Goal: Feedback & Contribution: Leave review/rating

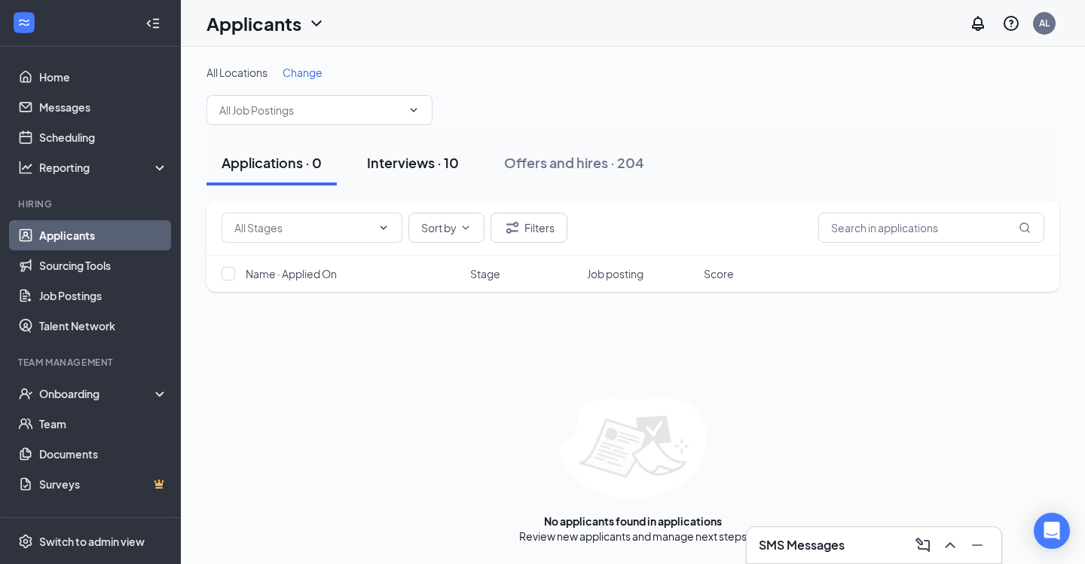
click at [442, 165] on div "Interviews · 10" at bounding box center [413, 162] width 92 height 19
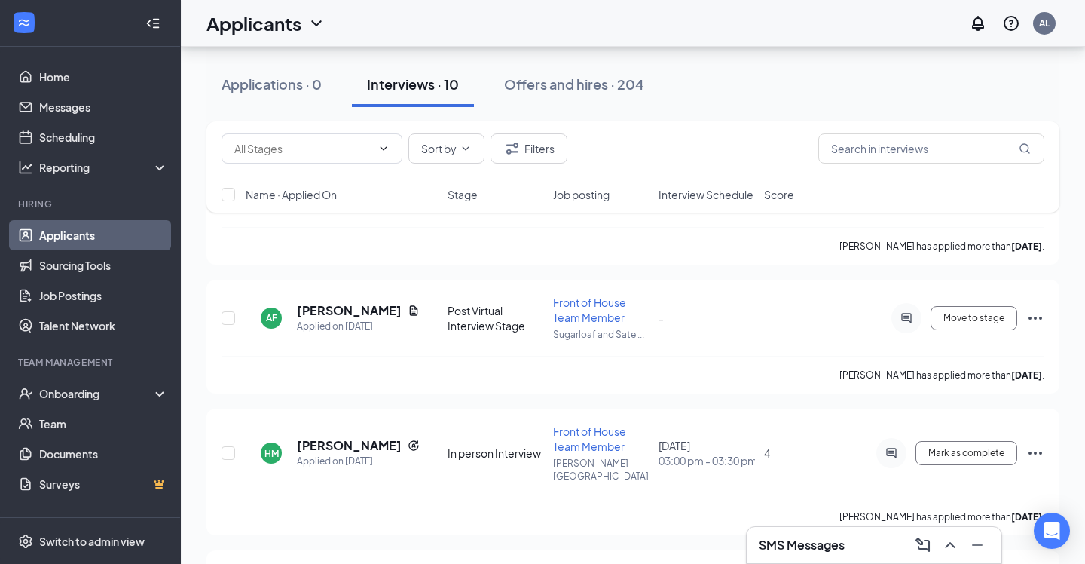
scroll to position [720, 0]
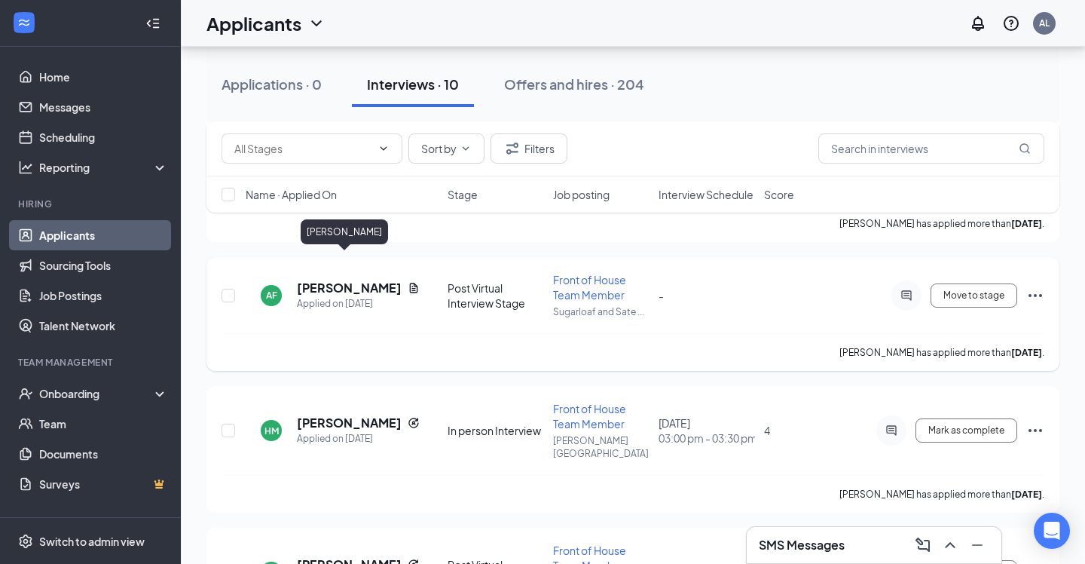
click at [306, 280] on h5 "Andrea Ford" at bounding box center [349, 288] width 105 height 17
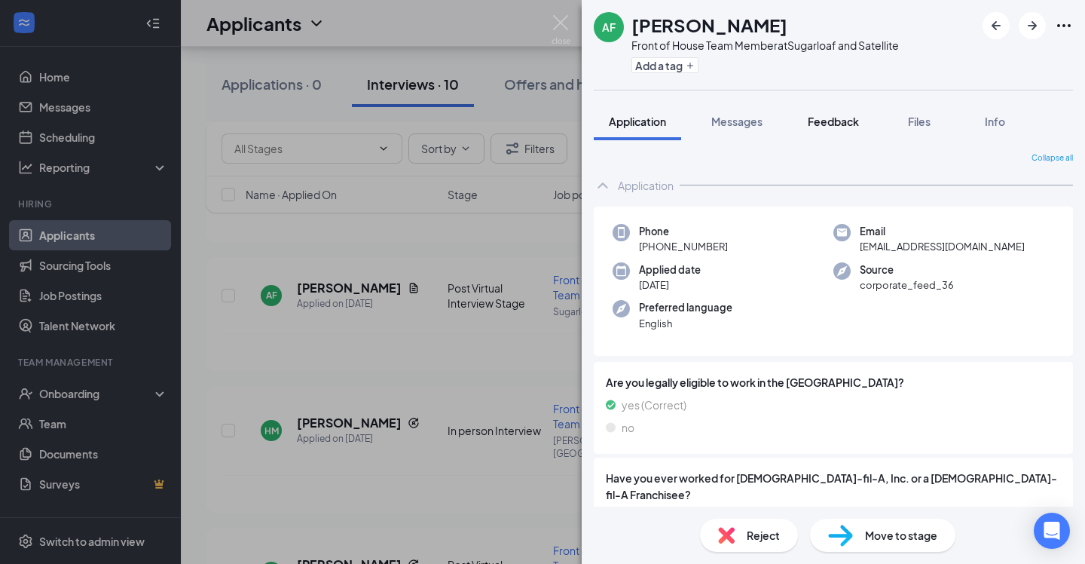
click at [836, 118] on span "Feedback" at bounding box center [833, 122] width 51 height 14
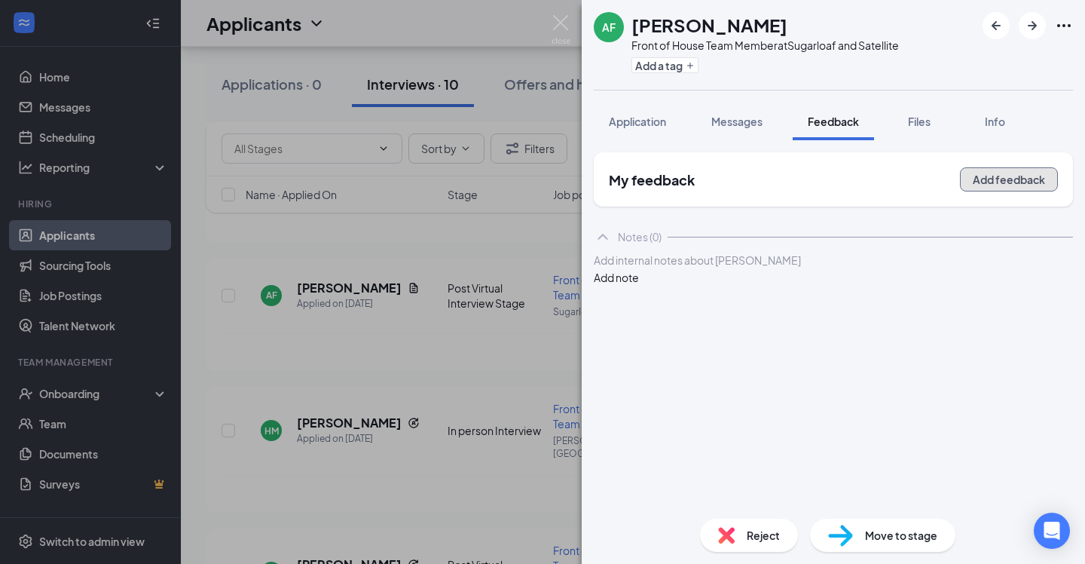
click at [1011, 186] on button "Add feedback" at bounding box center [1009, 179] width 98 height 24
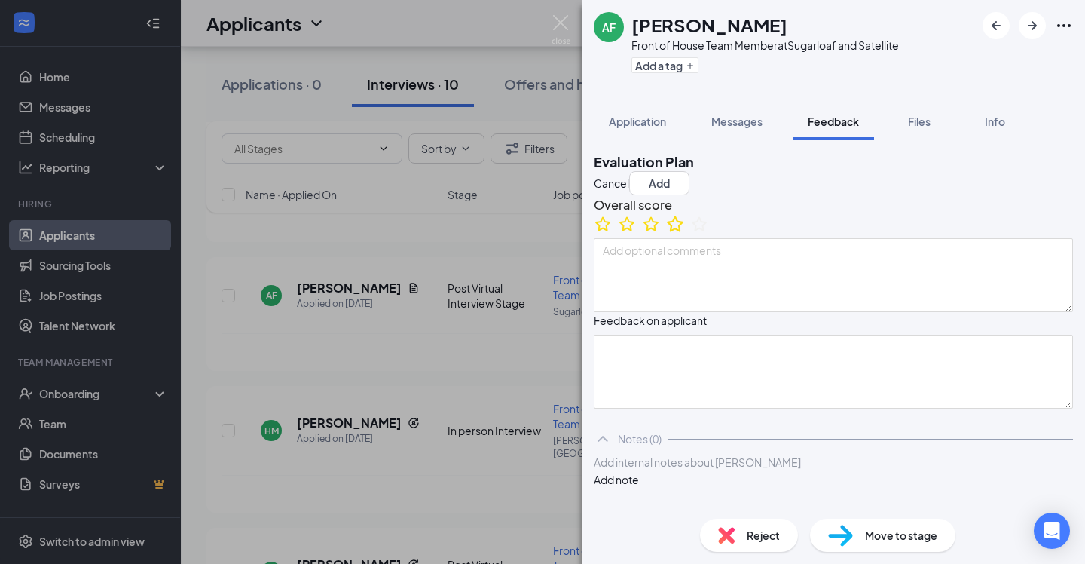
click at [685, 234] on icon "StarBorder" at bounding box center [675, 224] width 20 height 20
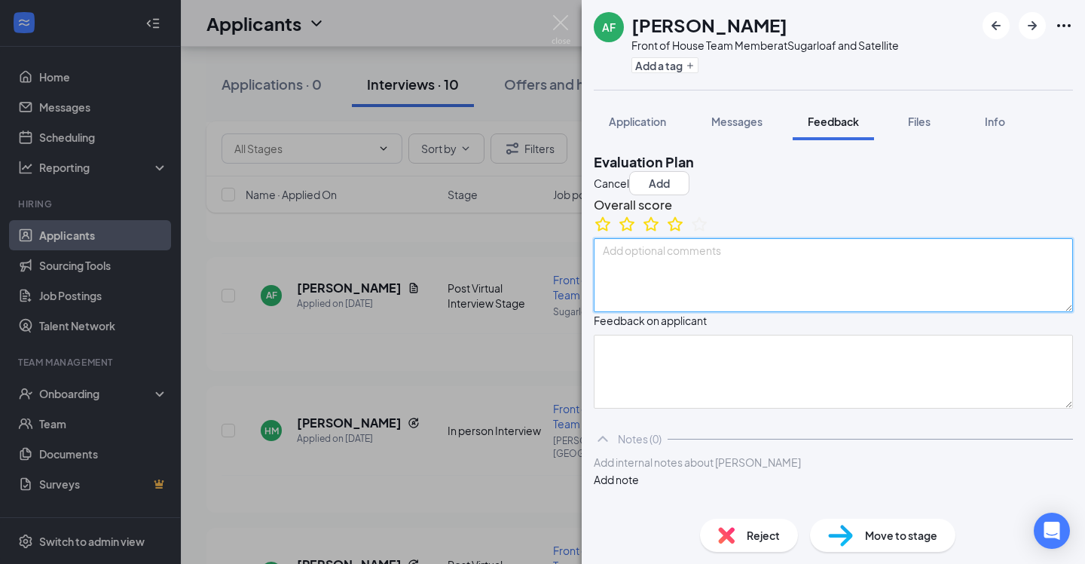
click at [701, 312] on textarea at bounding box center [833, 275] width 479 height 74
click at [724, 287] on textarea "She was a very sweet lder lady" at bounding box center [833, 275] width 479 height 74
click at [781, 287] on textarea "She was a very sweet older lady" at bounding box center [833, 275] width 479 height 74
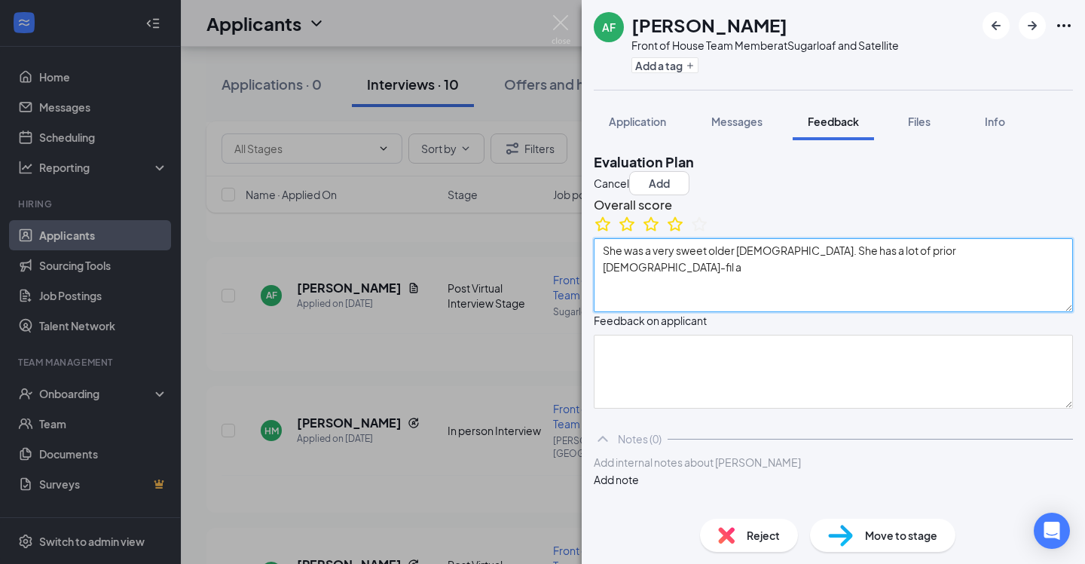
click at [885, 289] on textarea "She was a very sweet older lady. She has a lot of prior chick-fil a" at bounding box center [833, 275] width 479 height 74
click at [952, 283] on textarea "She was a very sweet older lady. She has a lot of prior Chick-fil a" at bounding box center [833, 275] width 479 height 74
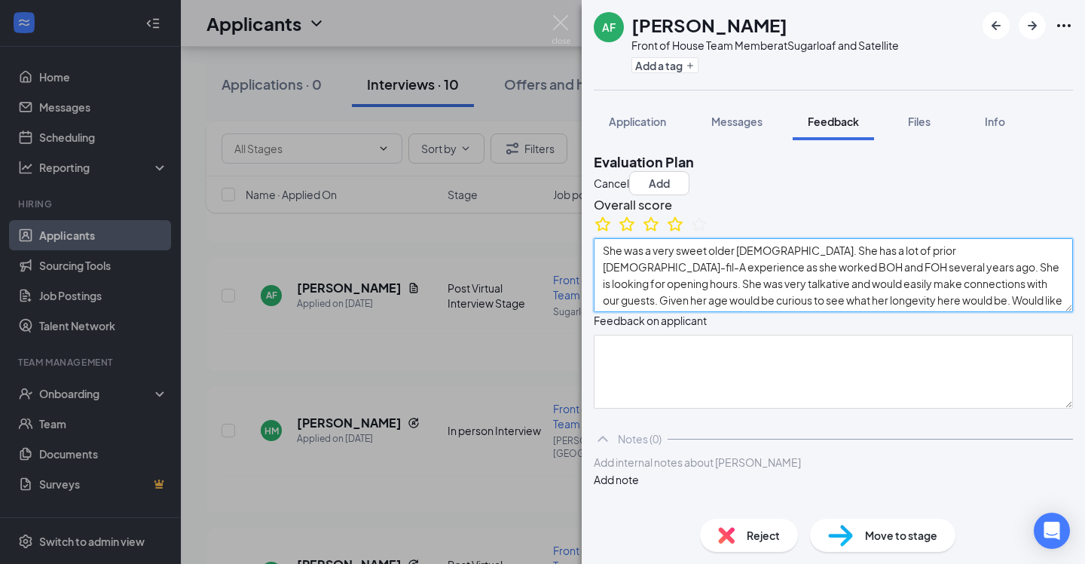
scroll to position [11, 0]
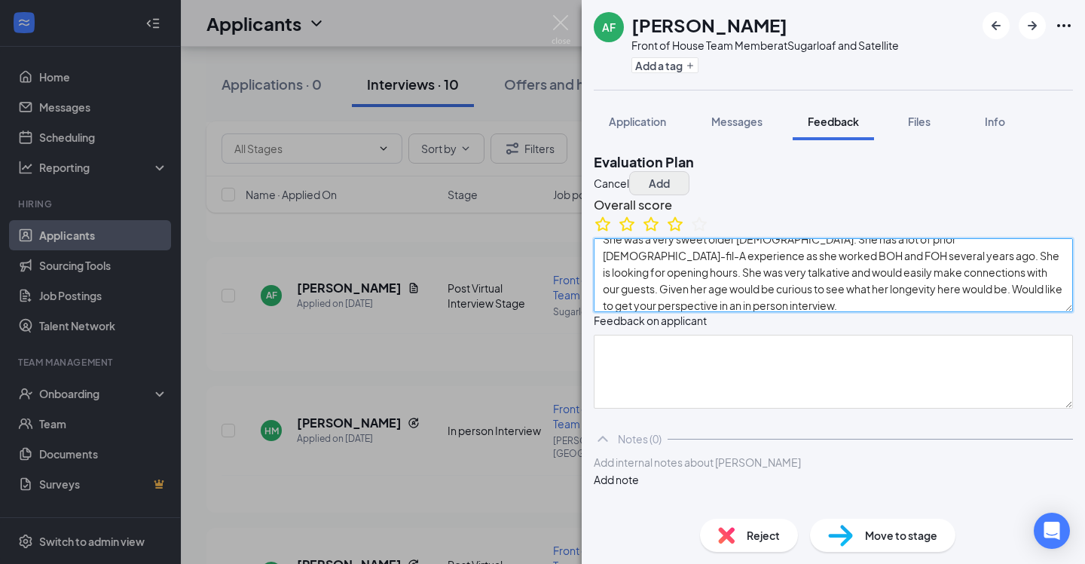
type textarea "She was a very sweet older lady. She has a lot of prior Chick-fil-A experience …"
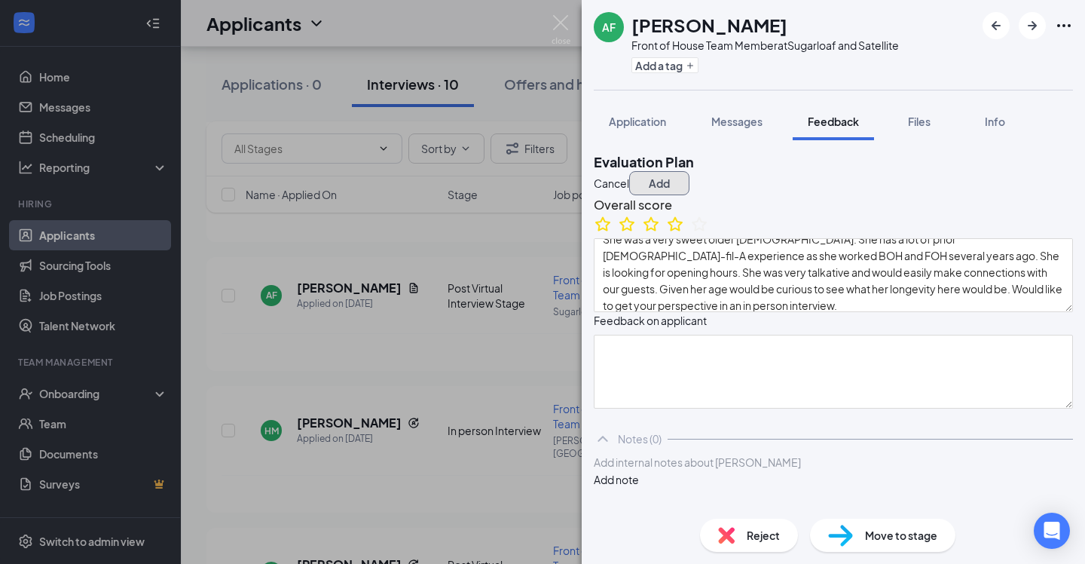
click at [689, 171] on button "Add" at bounding box center [659, 183] width 60 height 24
